Goal: Transaction & Acquisition: Purchase product/service

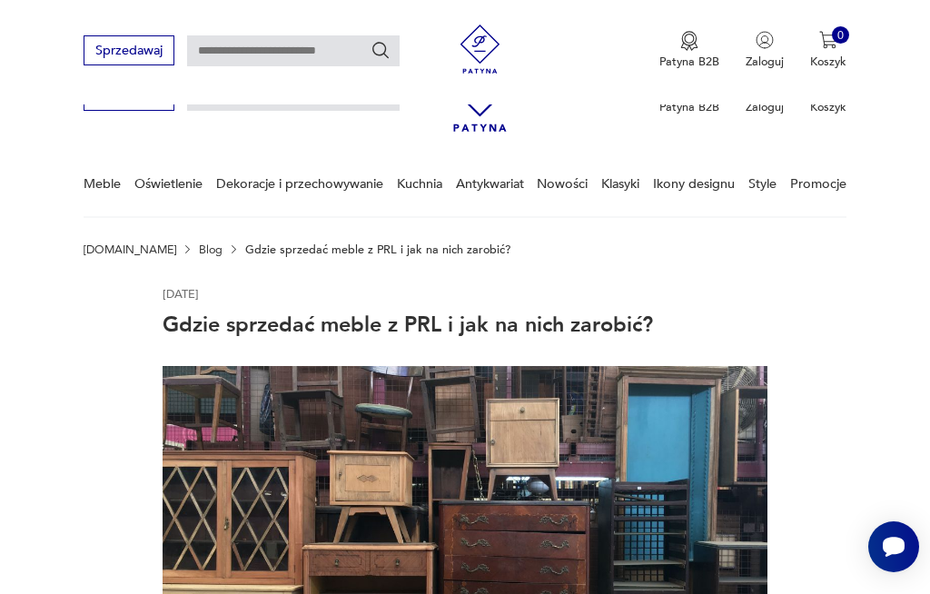
scroll to position [2089, 0]
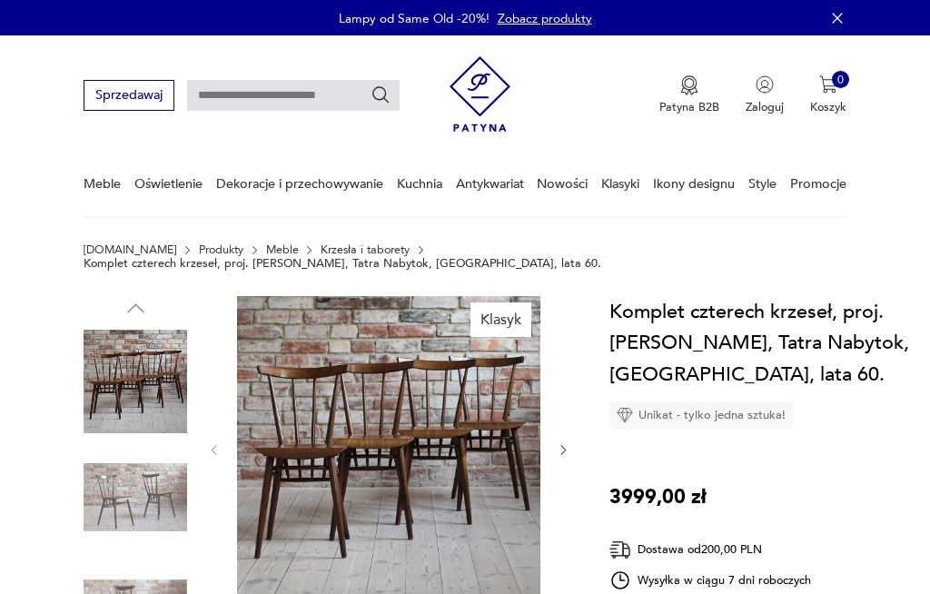
click at [319, 381] on img at bounding box center [388, 447] width 303 height 303
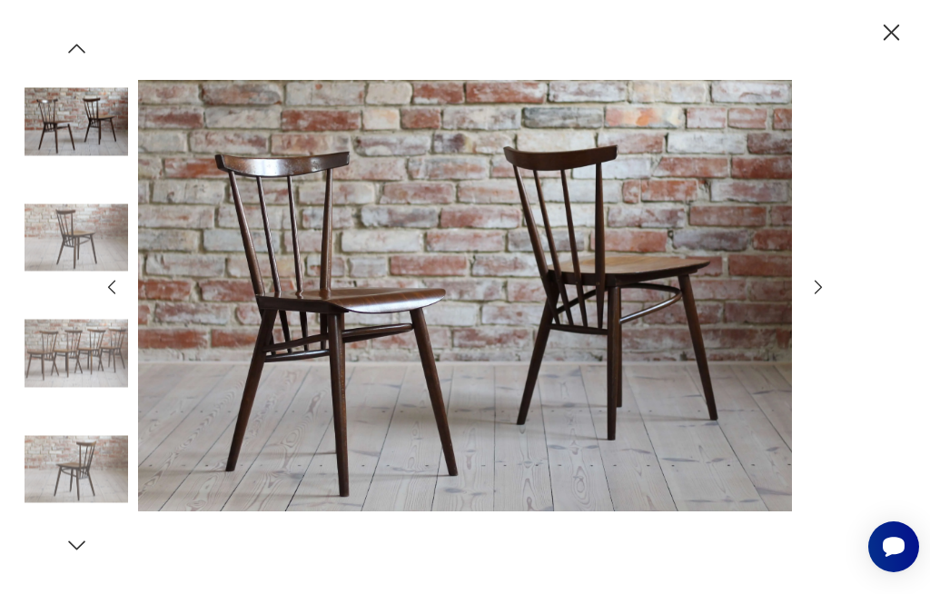
click at [888, 46] on icon "button" at bounding box center [891, 32] width 29 height 29
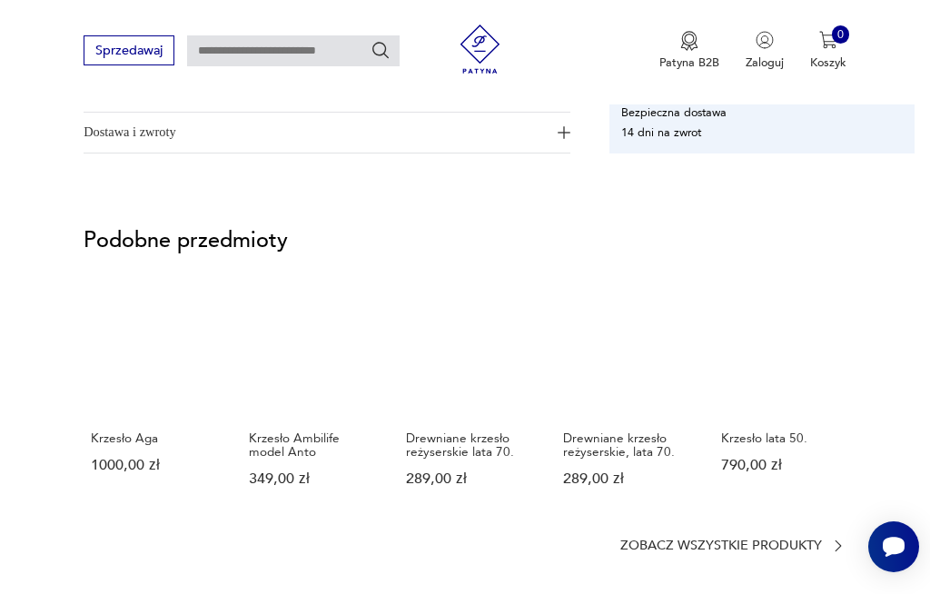
scroll to position [1189, 0]
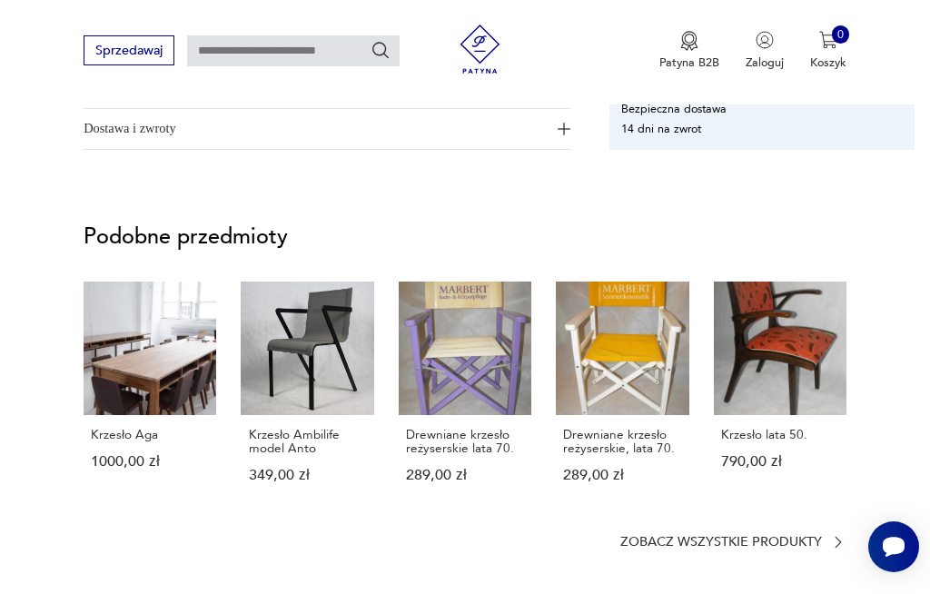
click at [295, 348] on link "Krzesło Ambilife model Anto 349,00 zł" at bounding box center [307, 397] width 133 height 232
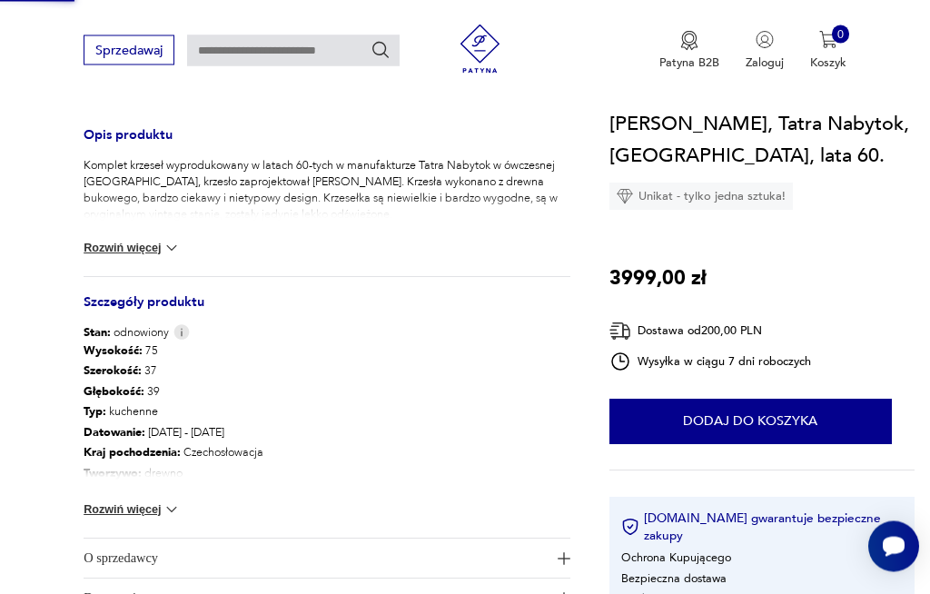
scroll to position [0, 0]
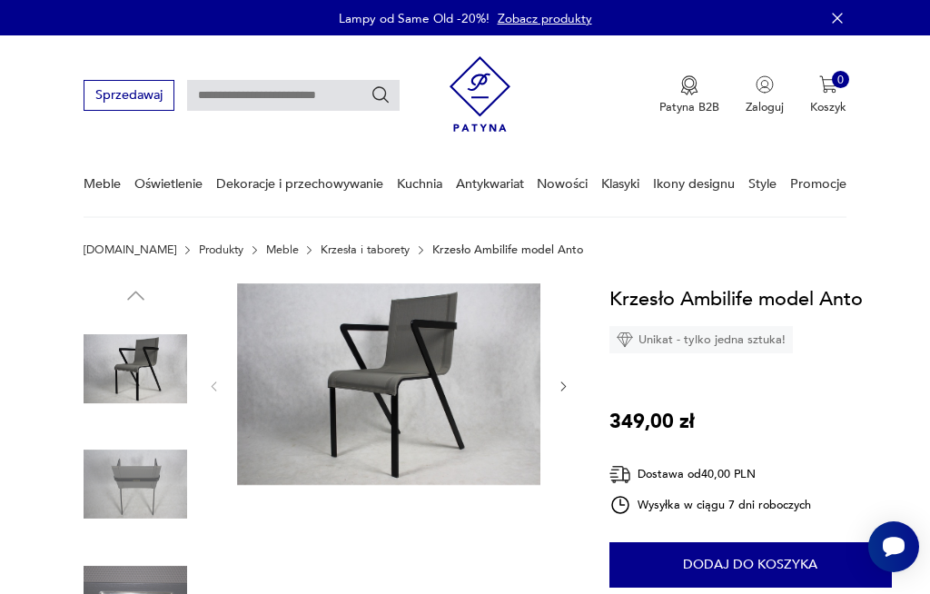
click at [124, 479] on img at bounding box center [136, 484] width 104 height 104
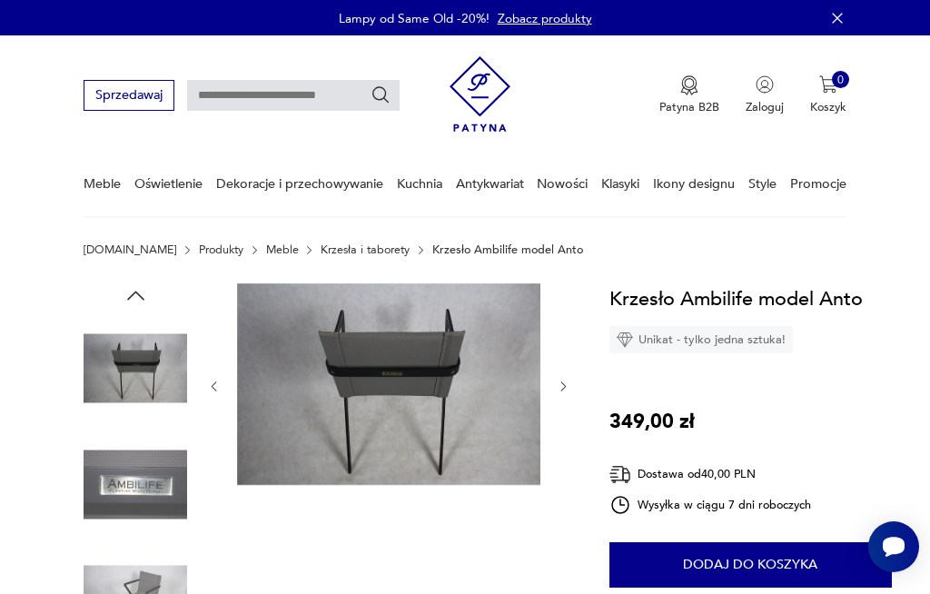
click at [302, 372] on img at bounding box center [388, 384] width 303 height 202
